Goal: Information Seeking & Learning: Find specific fact

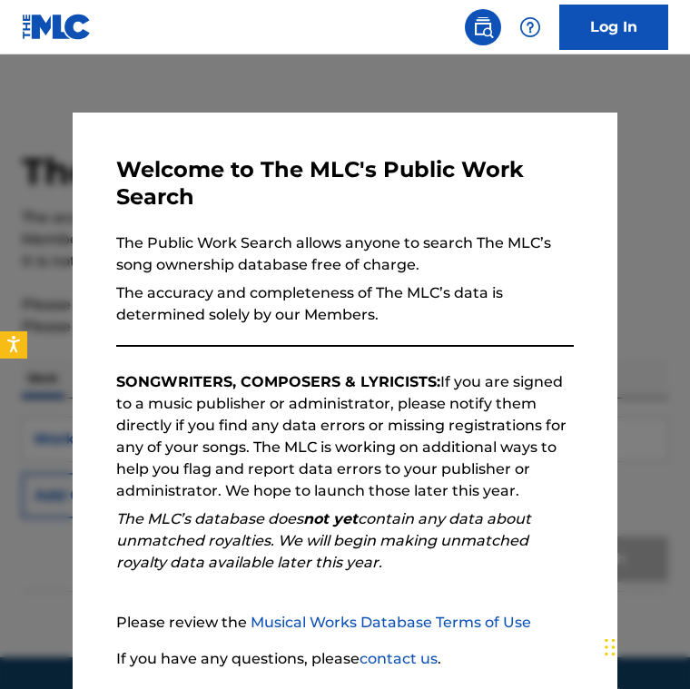
scroll to position [133, 0]
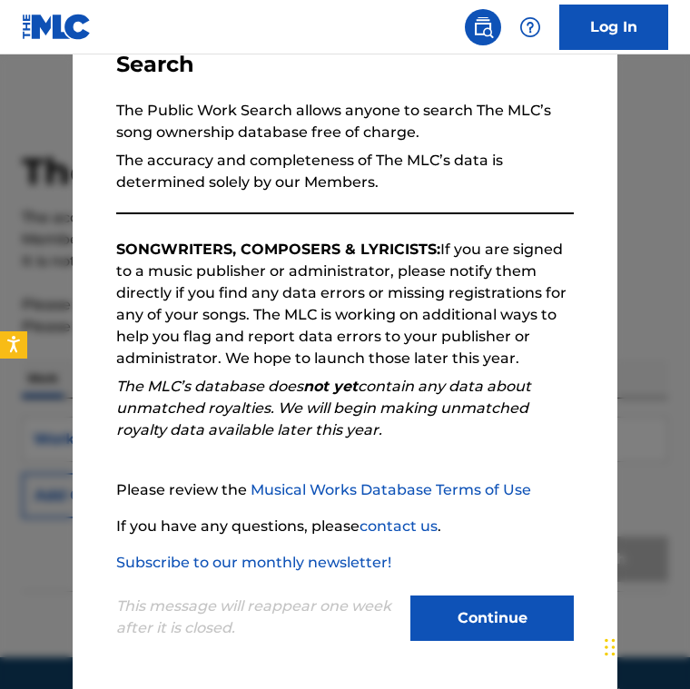
click at [461, 607] on button "Continue" at bounding box center [491, 618] width 163 height 45
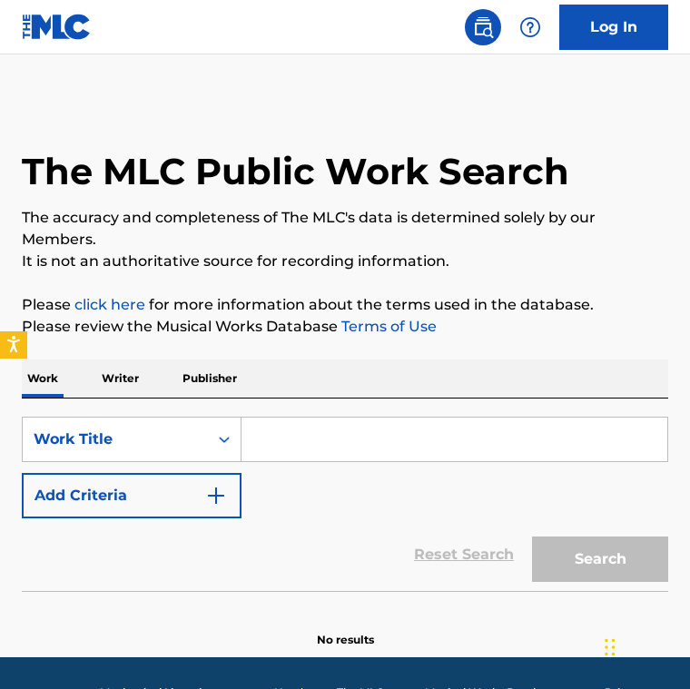
click at [324, 420] on input "Search Form" at bounding box center [455, 440] width 426 height 44
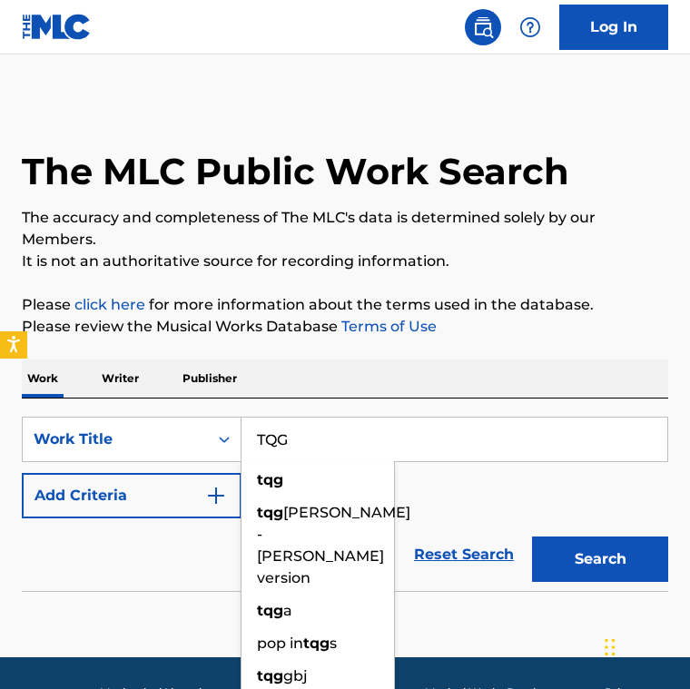
type input "TQG"
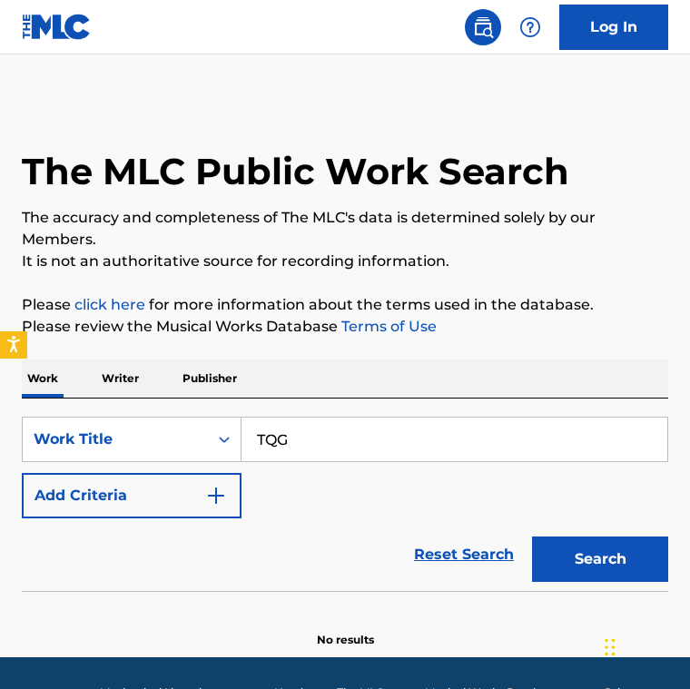
click at [548, 546] on button "Search" at bounding box center [600, 559] width 136 height 45
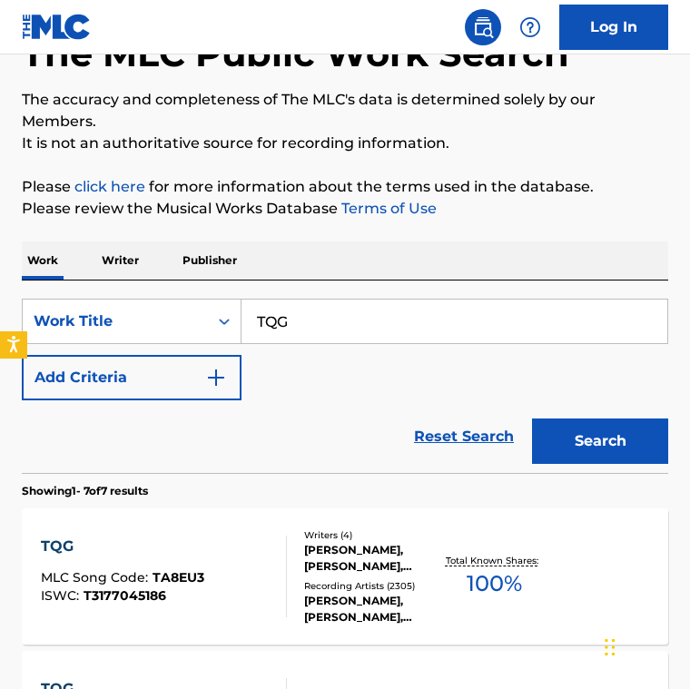
scroll to position [125, 0]
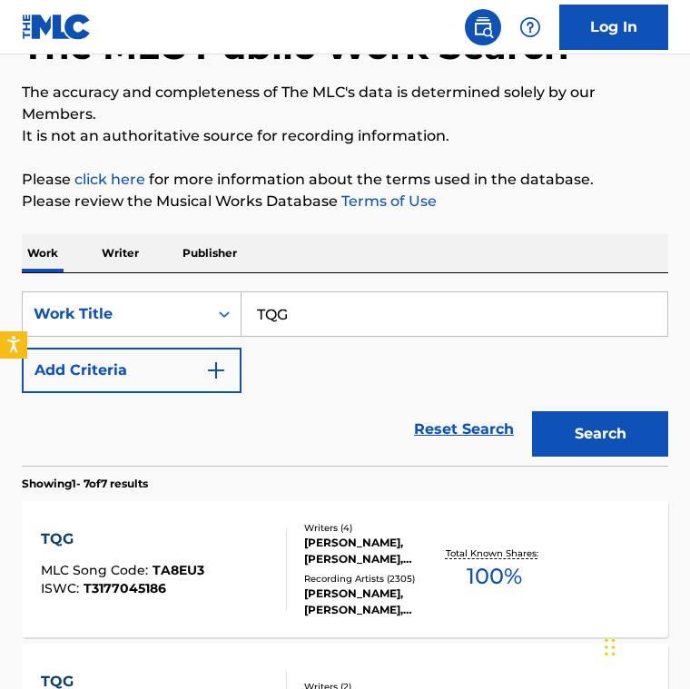
click at [52, 531] on div "TQG" at bounding box center [122, 539] width 163 height 22
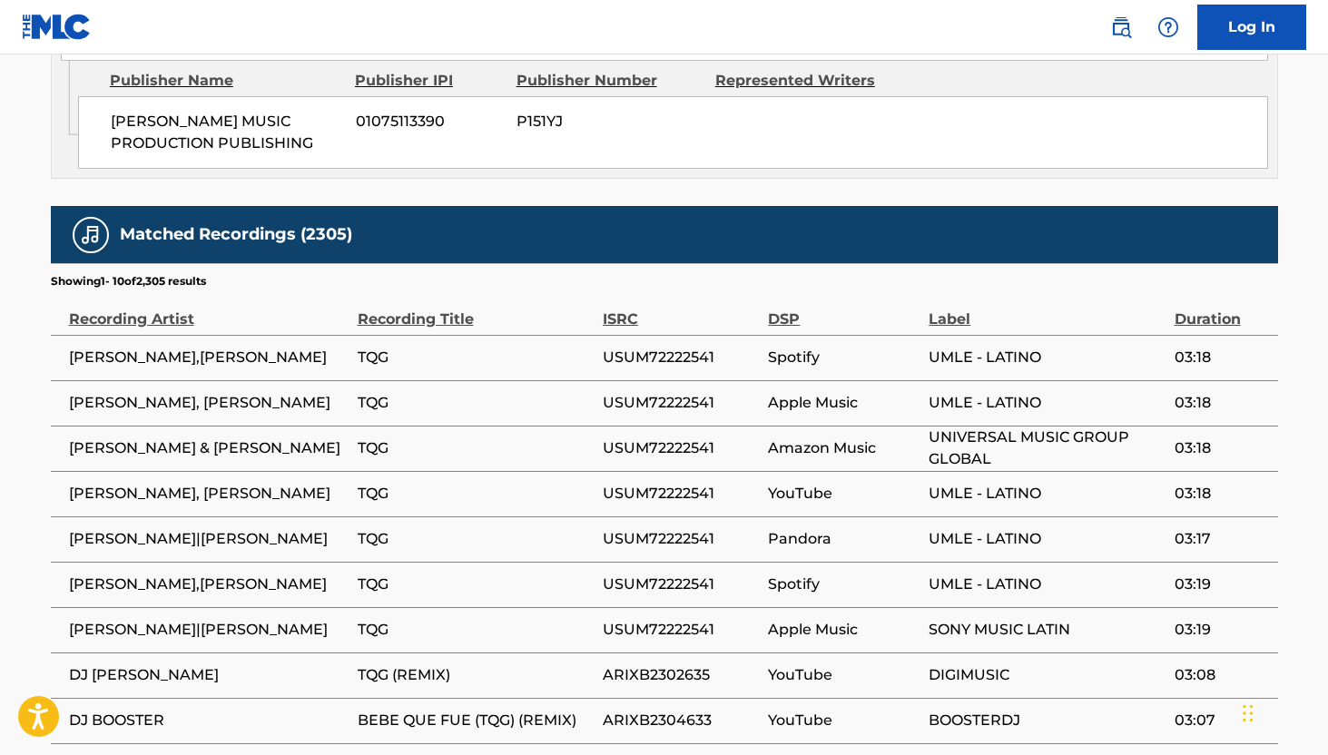
scroll to position [2471, 0]
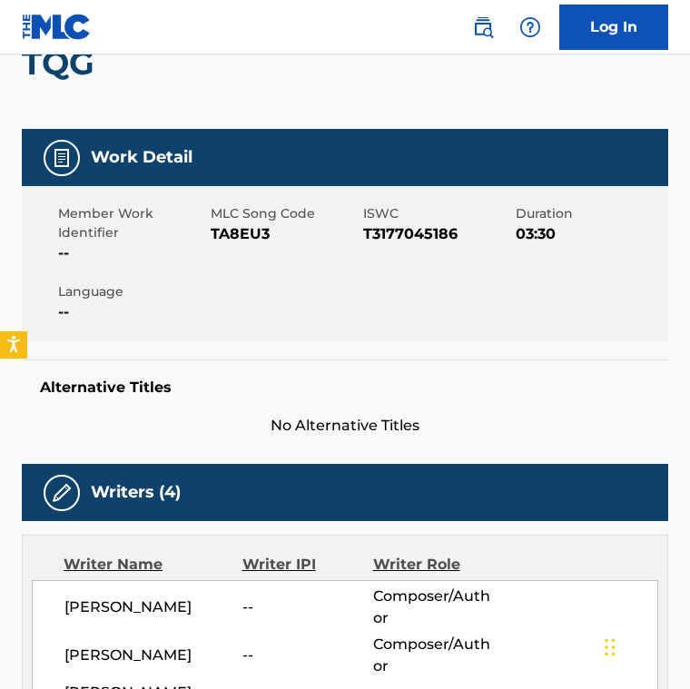
scroll to position [0, 0]
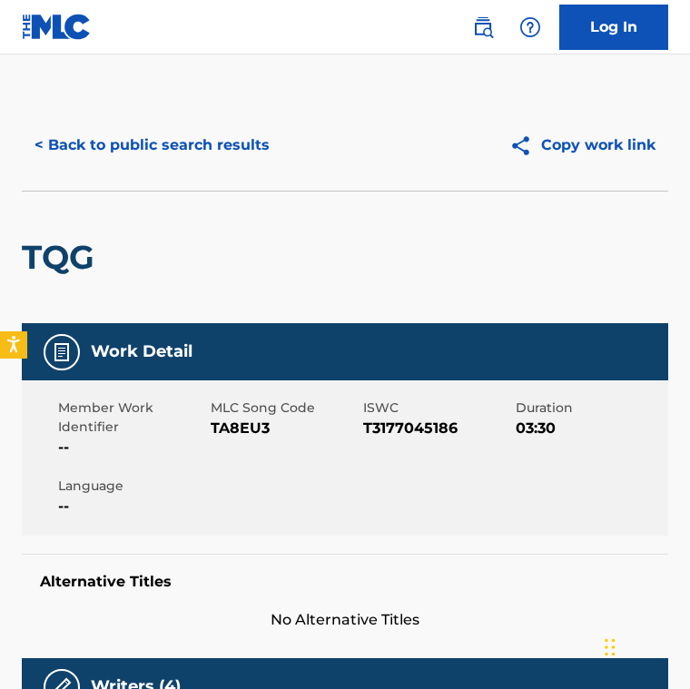
click at [128, 139] on button "< Back to public search results" at bounding box center [152, 145] width 261 height 45
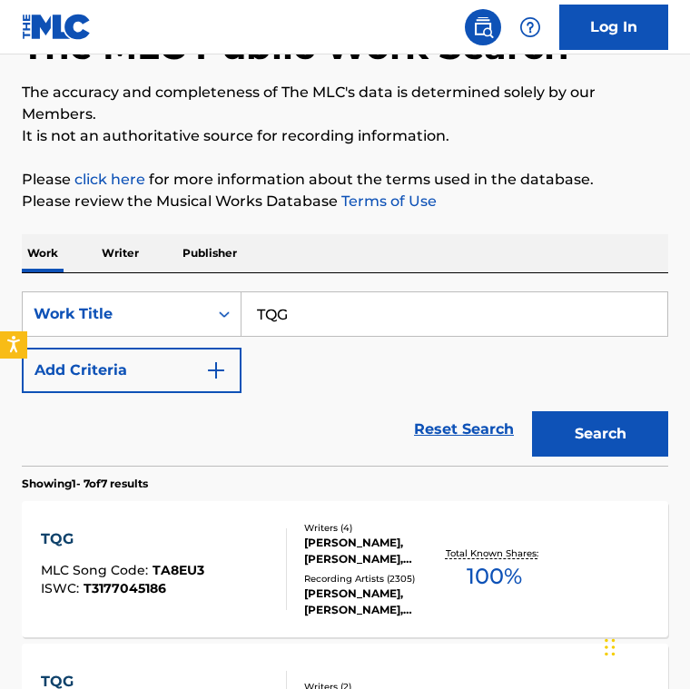
click at [280, 327] on input "TQG" at bounding box center [455, 314] width 426 height 44
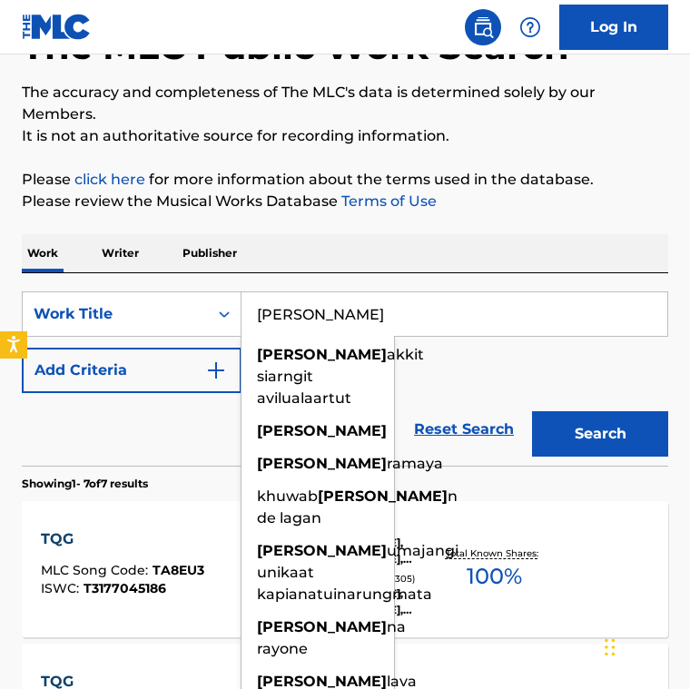
type input "[PERSON_NAME]"
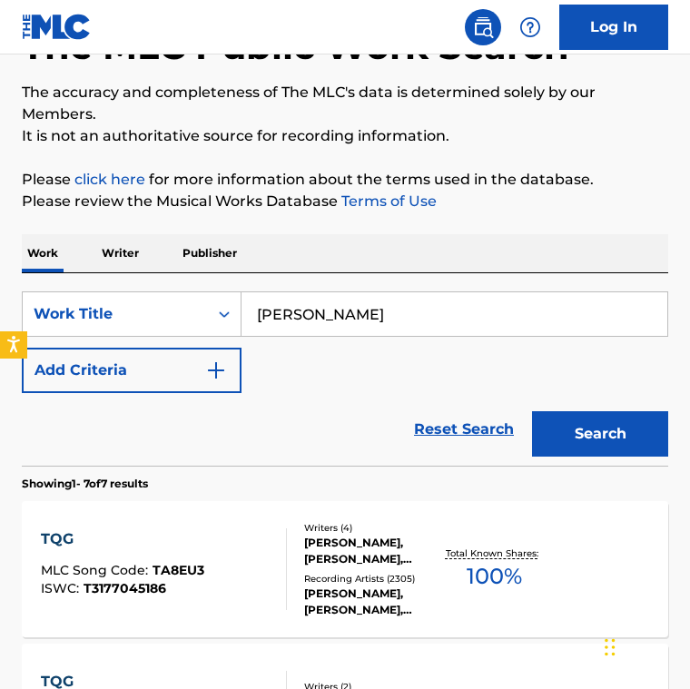
click at [593, 439] on button "Search" at bounding box center [600, 433] width 136 height 45
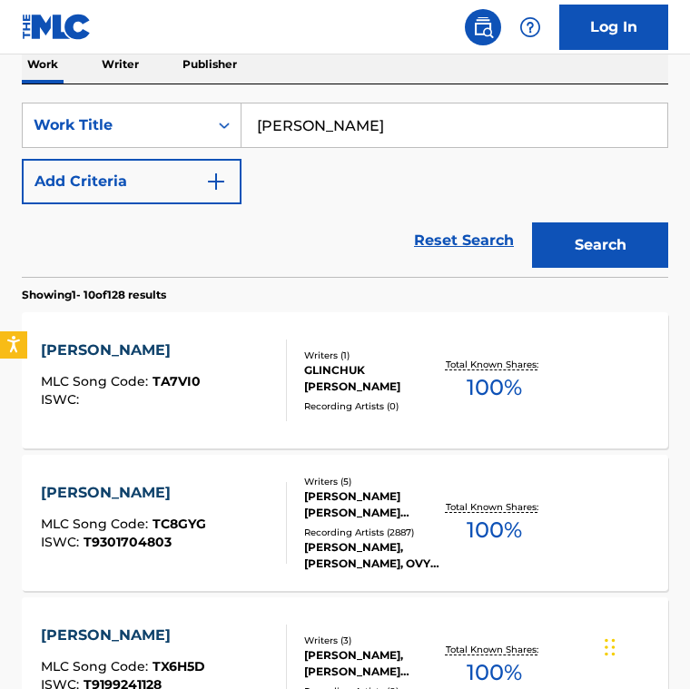
scroll to position [333, 0]
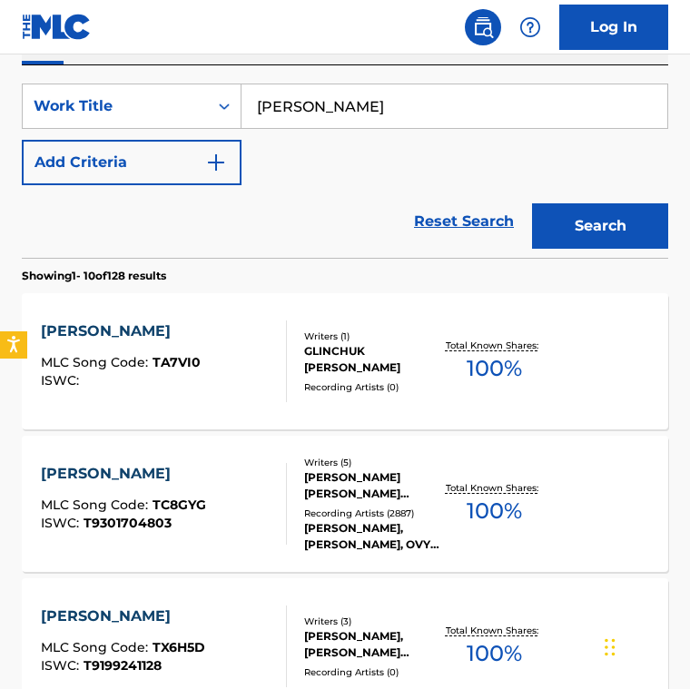
click at [161, 469] on div "[PERSON_NAME]" at bounding box center [123, 474] width 165 height 22
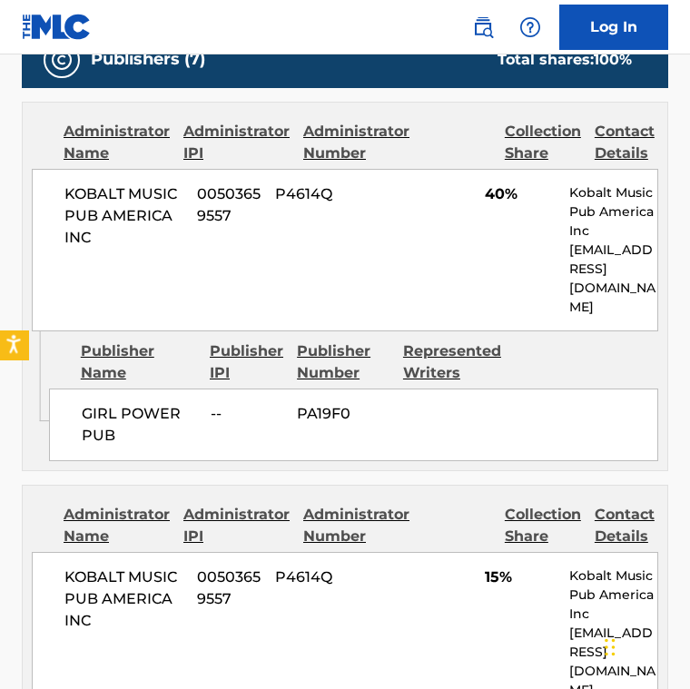
scroll to position [1306, 0]
